Goal: Task Accomplishment & Management: Use online tool/utility

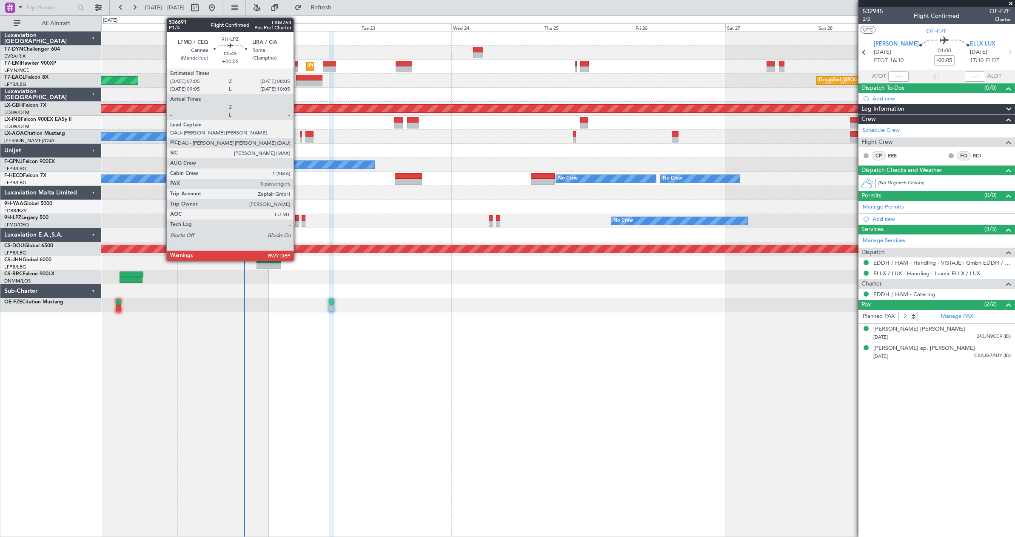
click at [297, 215] on div at bounding box center [297, 218] width 4 height 6
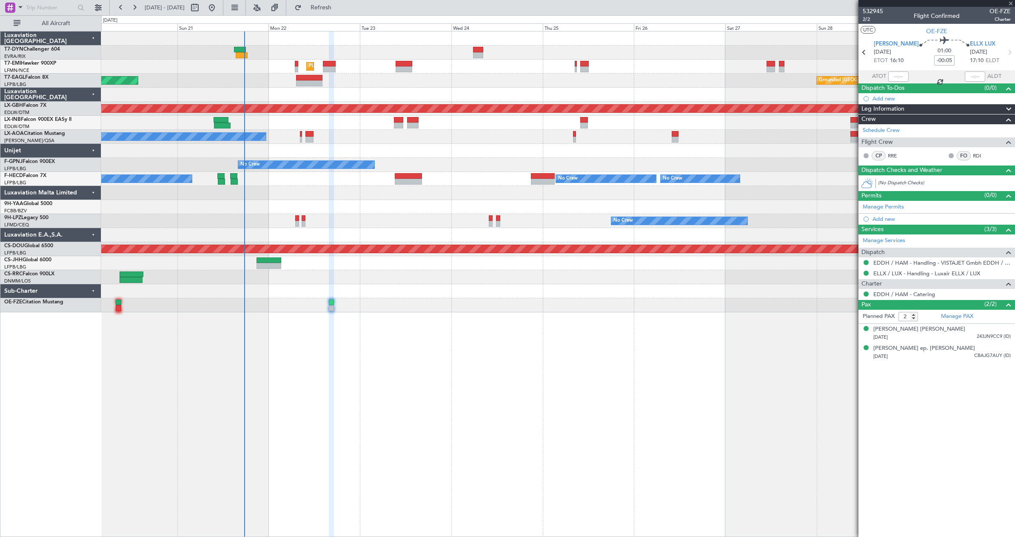
type input "+00:05"
type input "0"
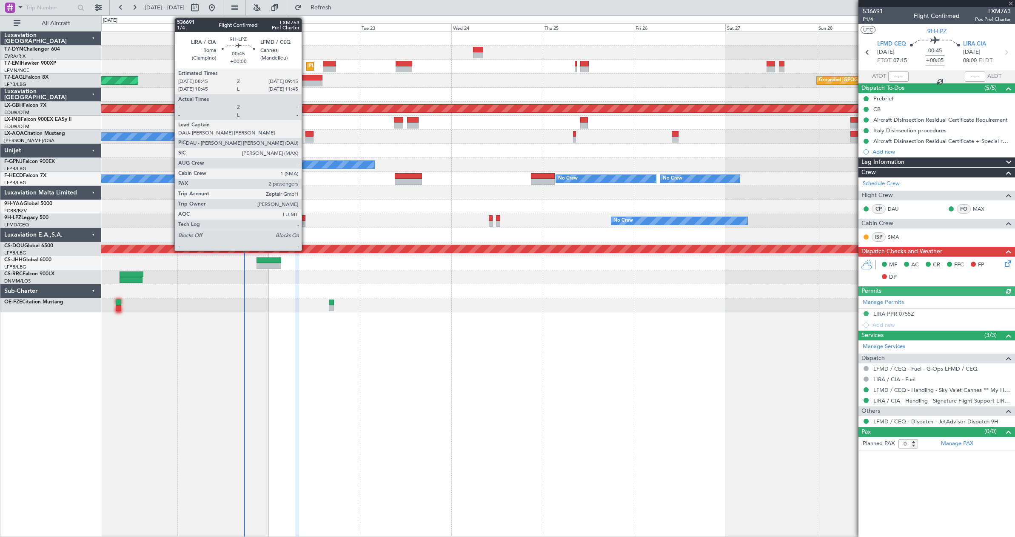
click at [305, 224] on div at bounding box center [304, 224] width 4 height 6
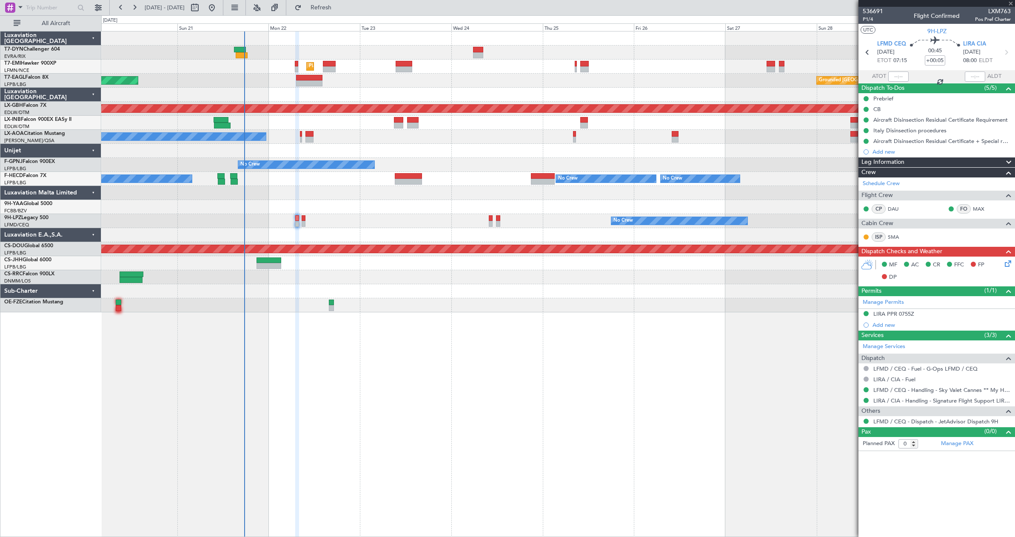
type input "2"
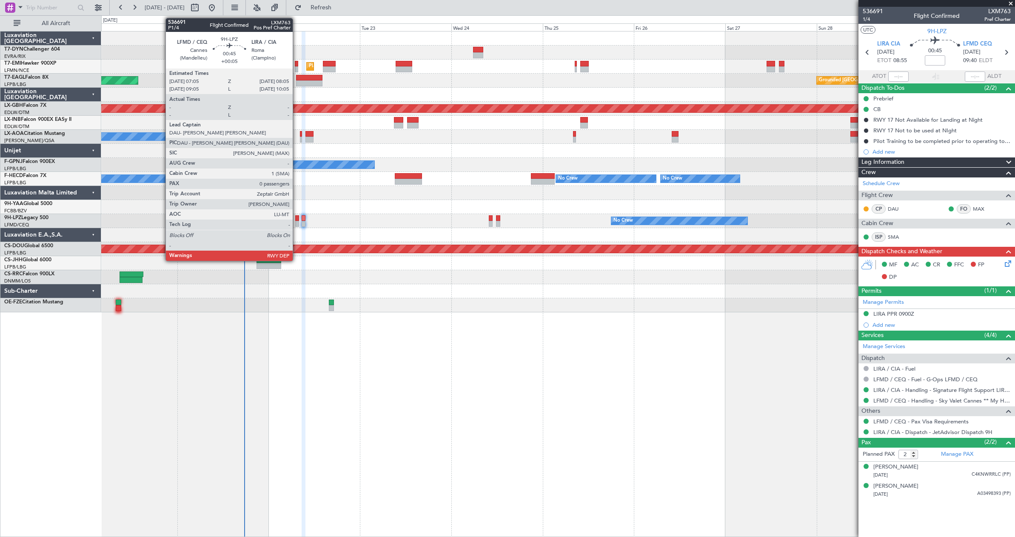
click at [296, 219] on div at bounding box center [297, 218] width 4 height 6
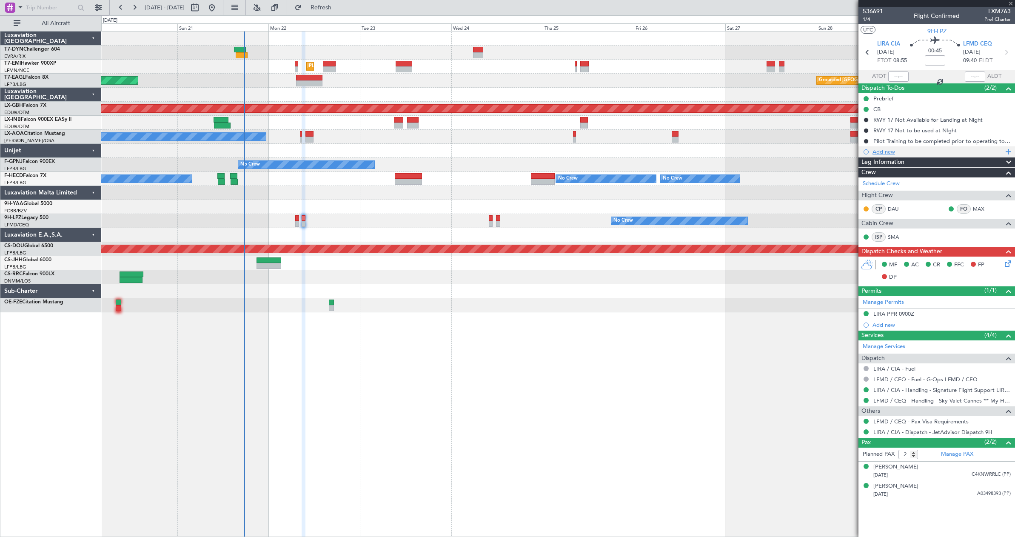
type input "+00:05"
type input "0"
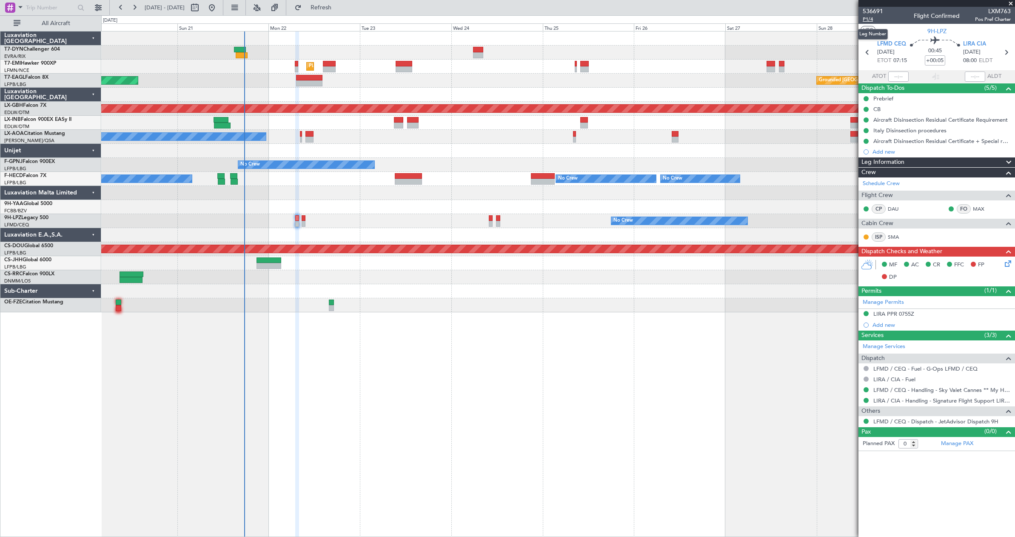
click at [867, 19] on span "P1/4" at bounding box center [872, 19] width 20 height 7
click at [865, 16] on span "P1/4" at bounding box center [872, 19] width 20 height 7
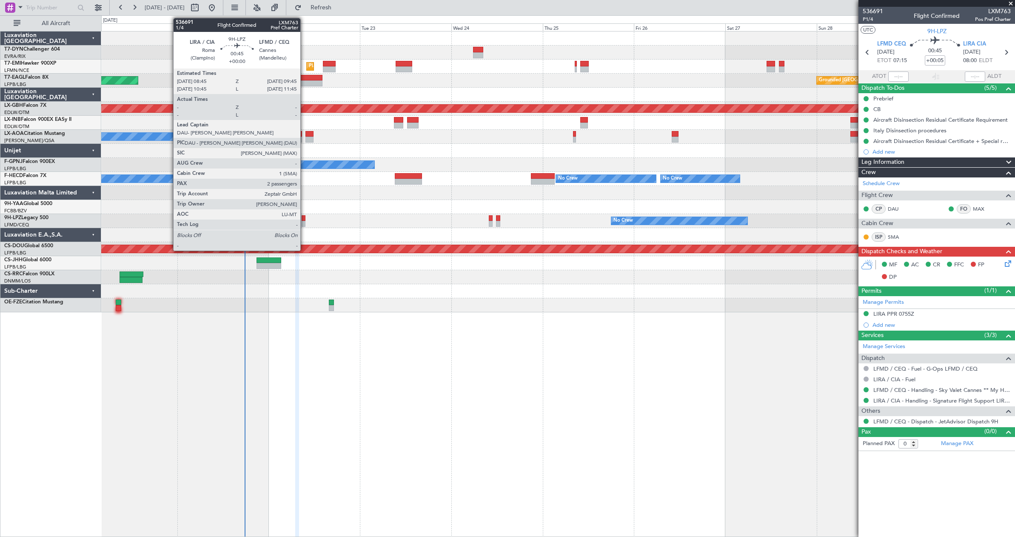
click at [305, 222] on div at bounding box center [304, 224] width 4 height 6
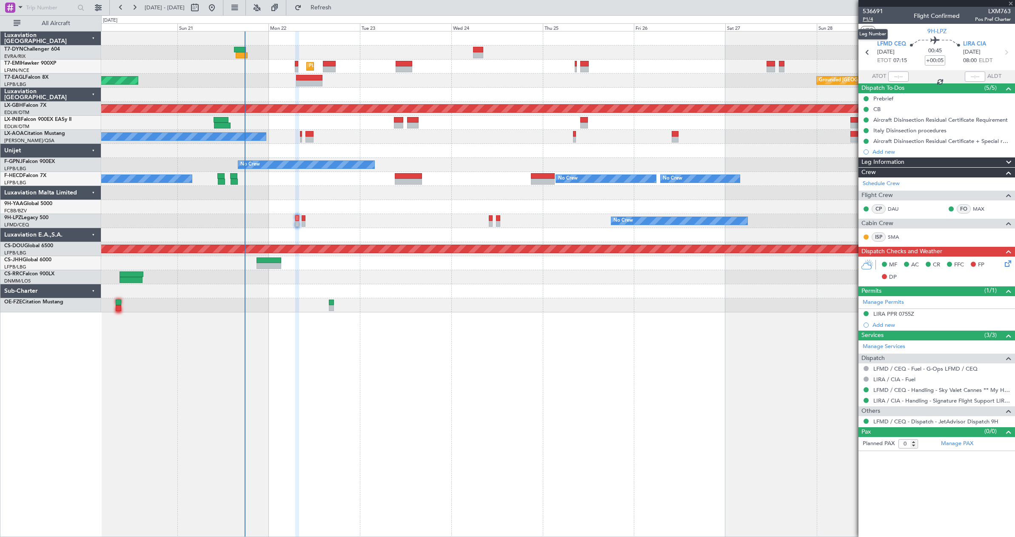
type input "2"
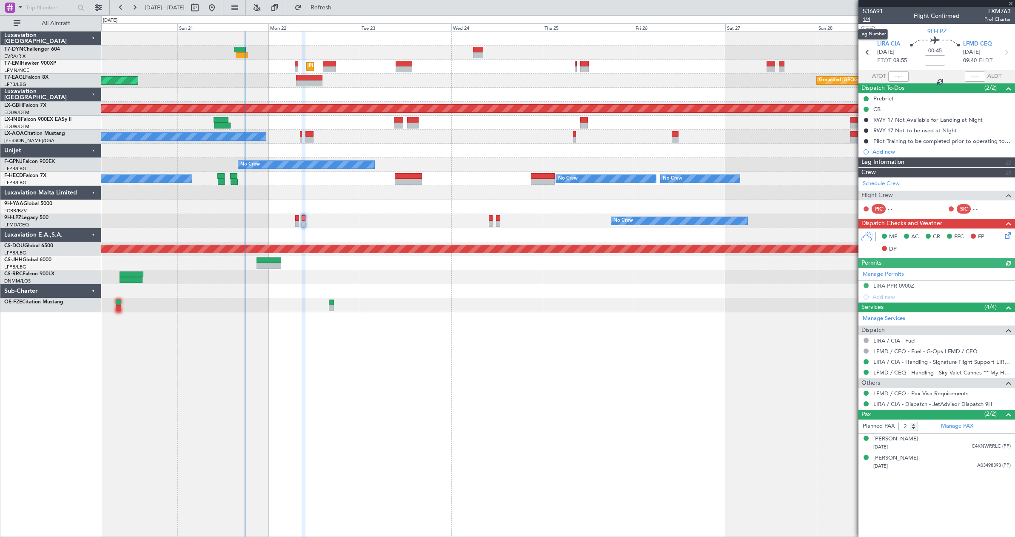
click at [865, 20] on span "1/4" at bounding box center [872, 19] width 20 height 7
